Goal: Task Accomplishment & Management: Use online tool/utility

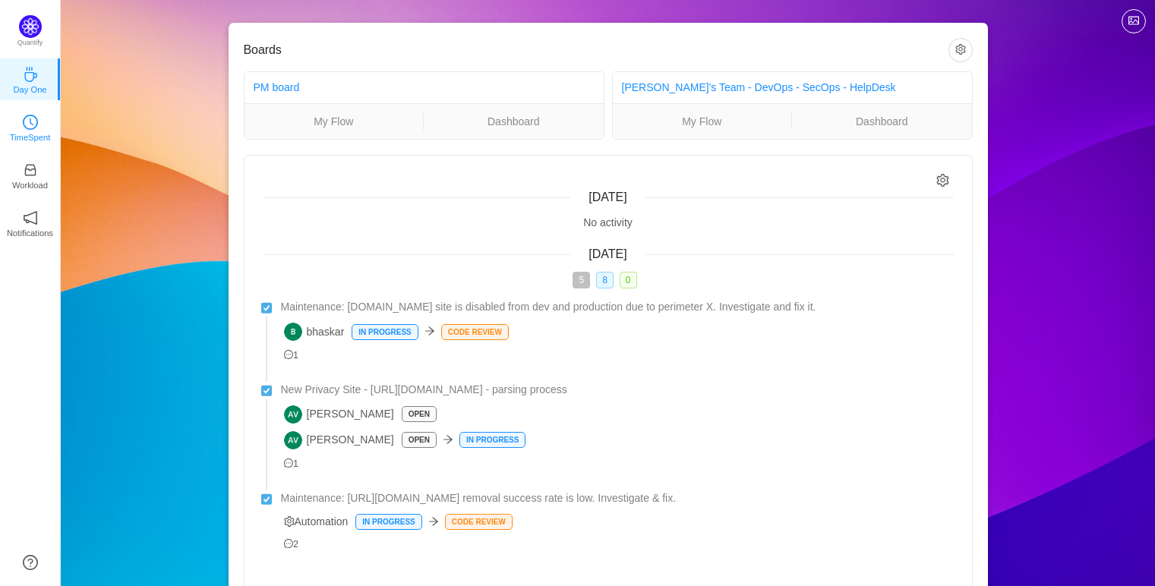
click at [38, 124] on link "TimeSpent" at bounding box center [30, 126] width 15 height 15
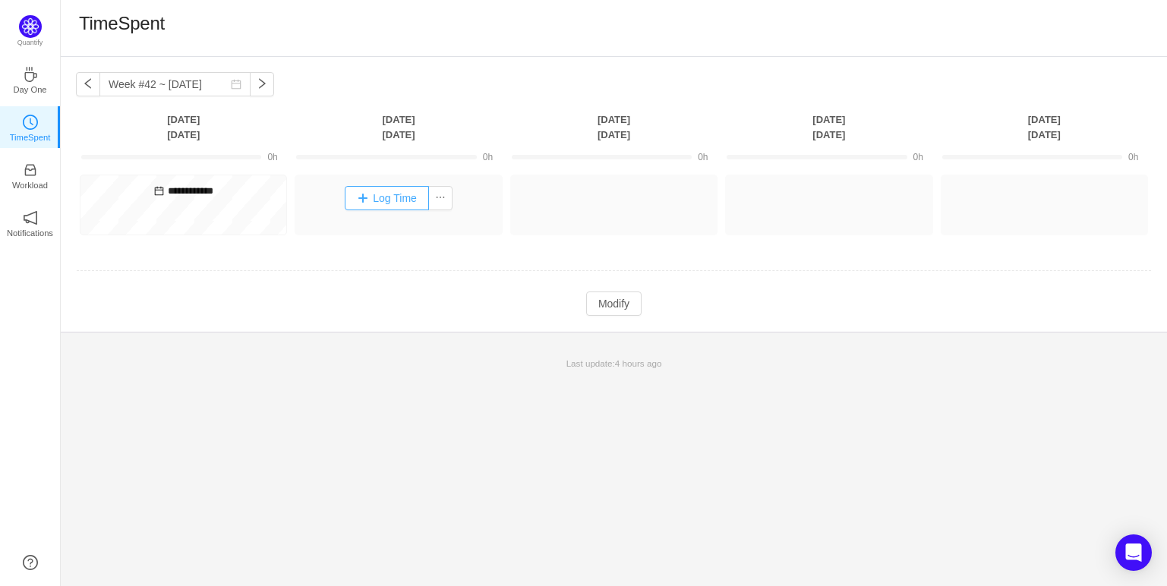
click at [393, 195] on button "Log Time" at bounding box center [387, 198] width 84 height 24
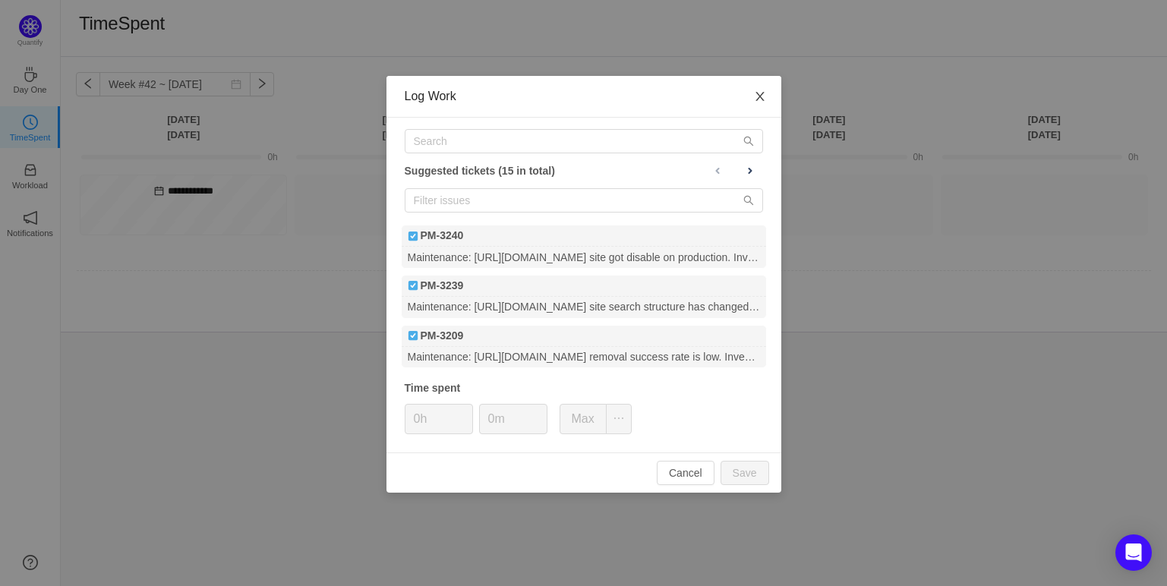
click at [759, 90] on span "Close" at bounding box center [760, 97] width 43 height 43
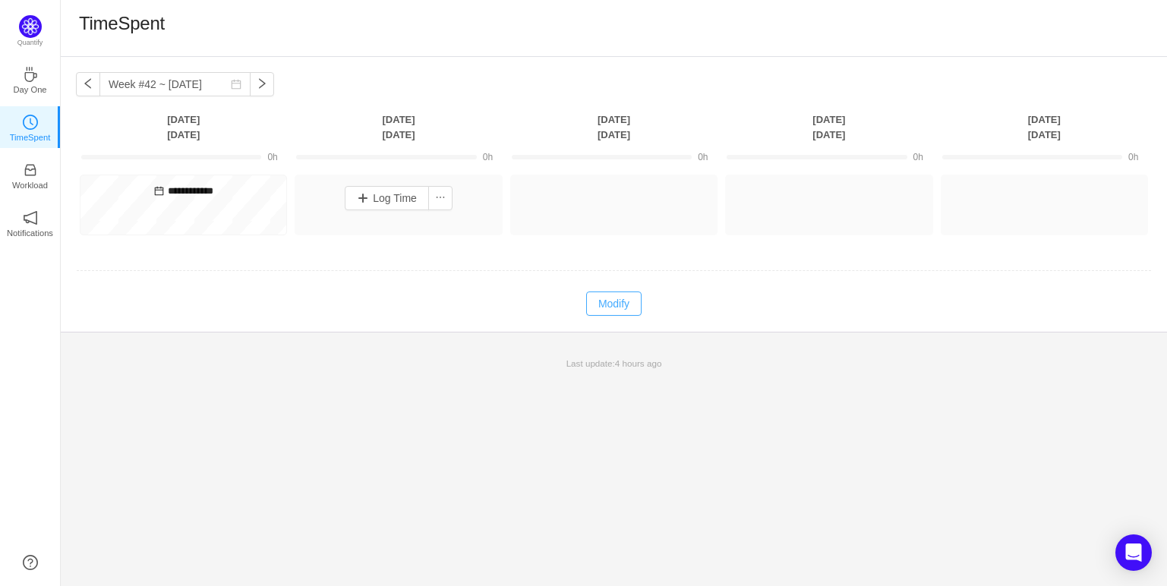
click at [611, 302] on button "Modify" at bounding box center [613, 304] width 55 height 24
click at [402, 189] on button "Log Time" at bounding box center [387, 198] width 84 height 24
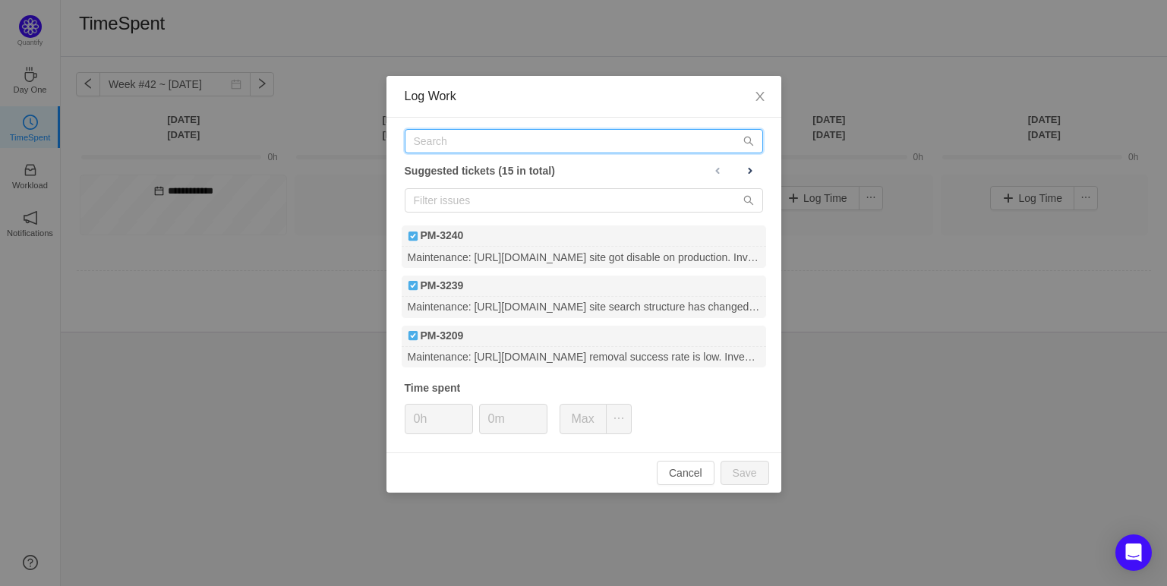
click at [503, 144] on input "text" at bounding box center [584, 141] width 358 height 24
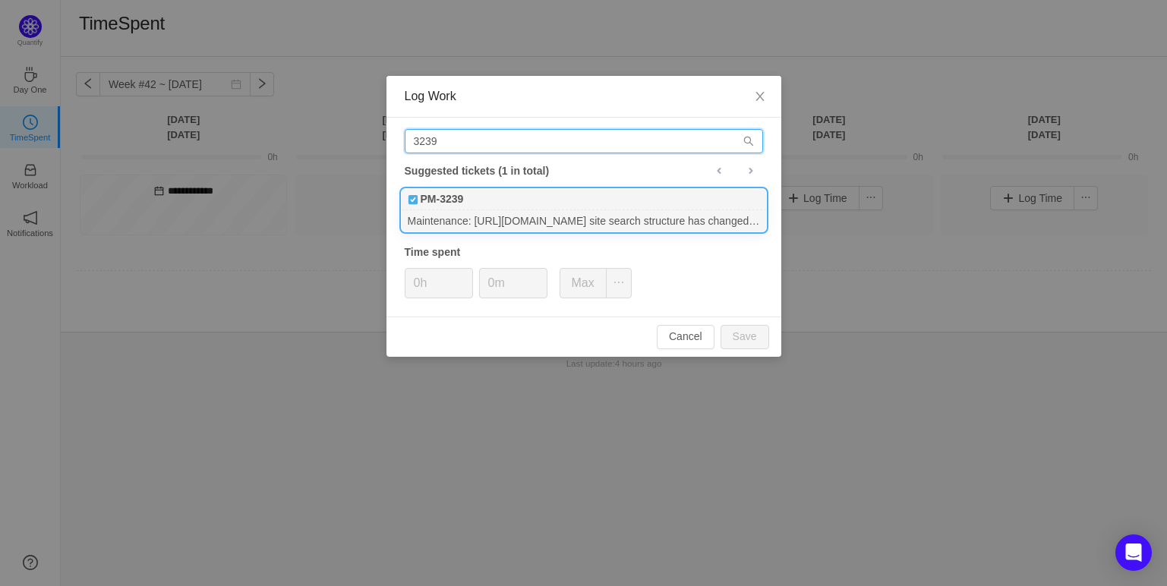
type input "3239"
click at [490, 216] on div "Maintenance: [URL][DOMAIN_NAME] site search structure has changed. Investigate …" at bounding box center [584, 220] width 364 height 20
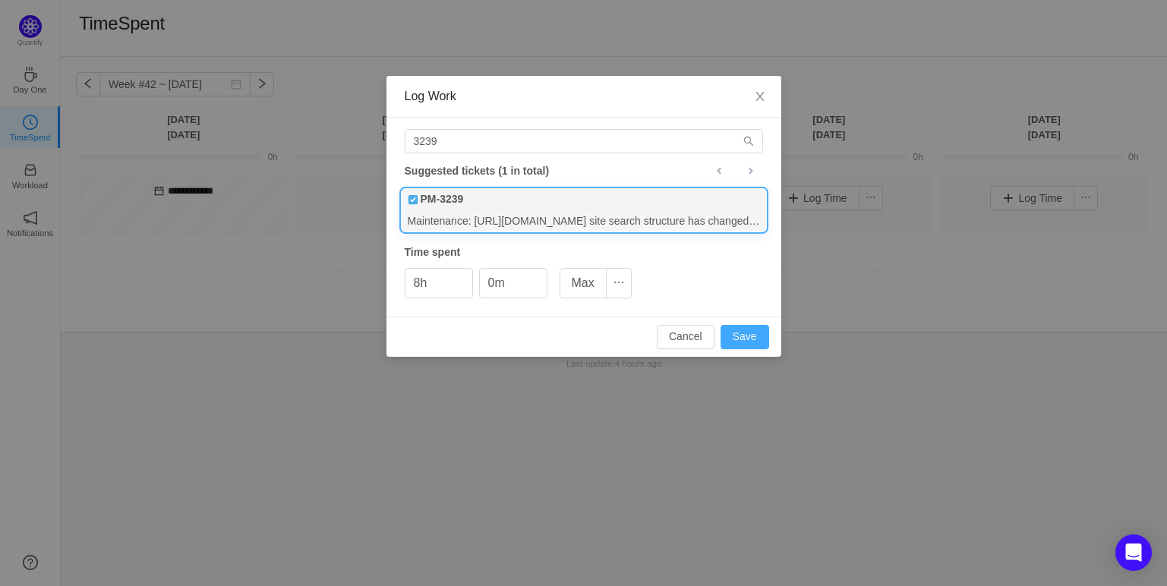
click at [754, 333] on button "Save" at bounding box center [744, 337] width 49 height 24
type input "0h"
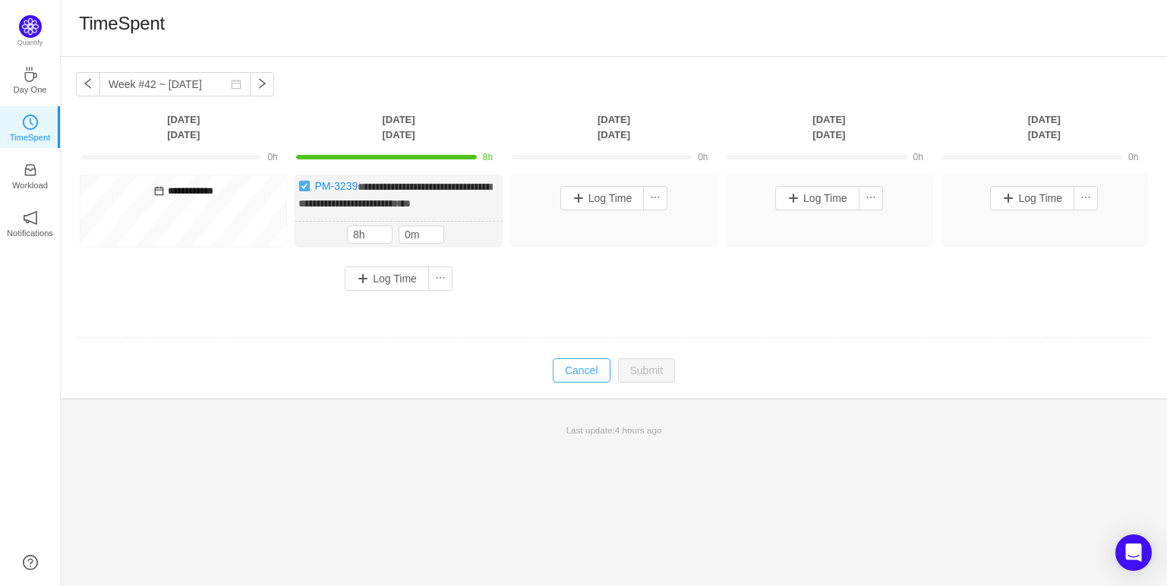
click at [572, 383] on button "Cancel" at bounding box center [582, 370] width 58 height 24
